Goal: Task Accomplishment & Management: Manage account settings

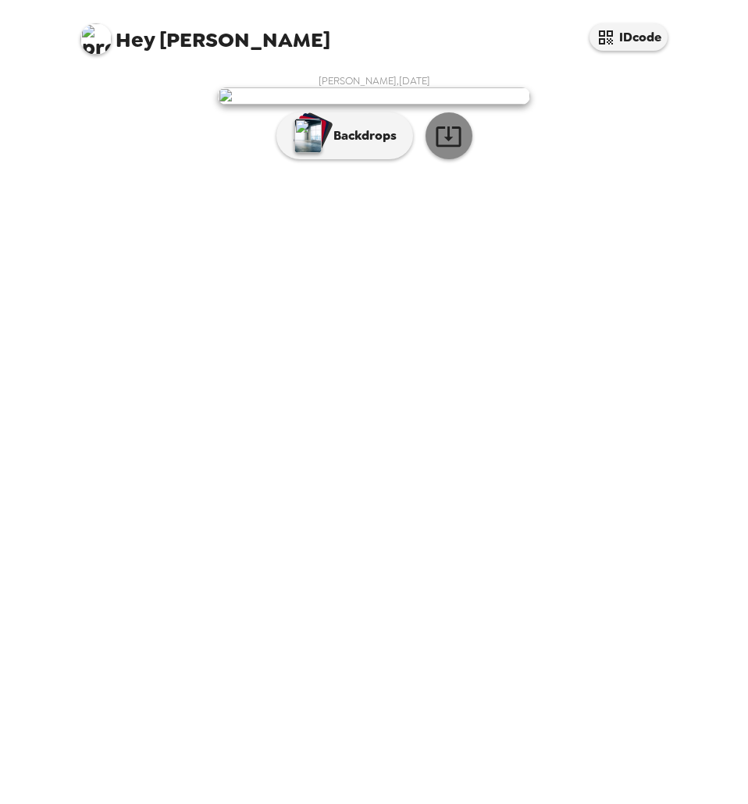
click at [447, 147] on icon "button" at bounding box center [447, 136] width 25 height 20
